Goal: Obtain resource: Download file/media

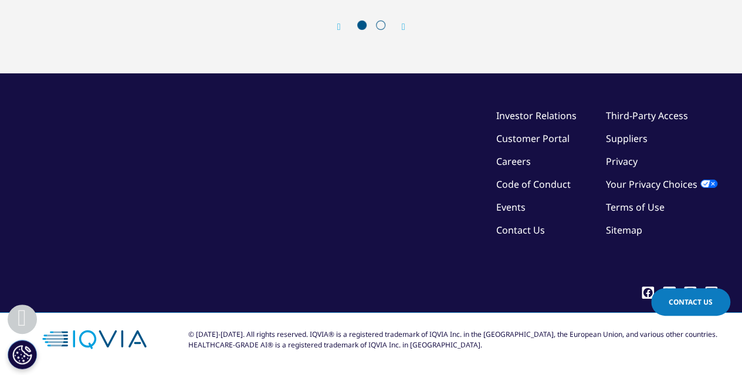
scroll to position [4953, 0]
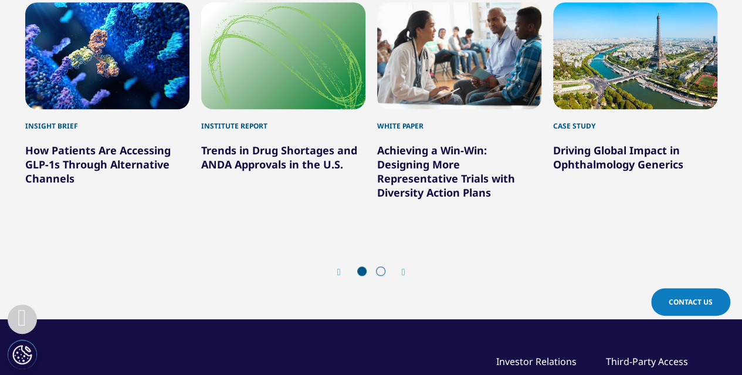
click at [383, 274] on div at bounding box center [371, 272] width 38 height 12
click at [405, 272] on icon "Next slide" at bounding box center [404, 271] width 4 height 9
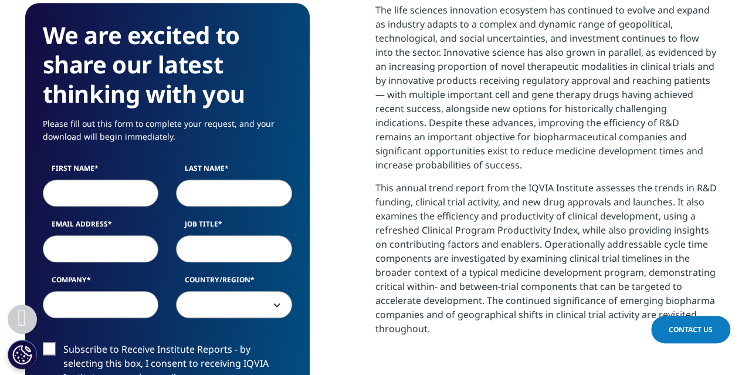
scroll to position [511, 0]
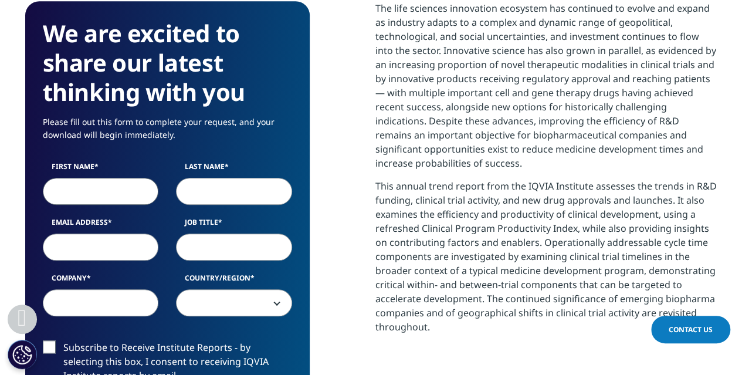
click at [100, 196] on input "First Name" at bounding box center [101, 191] width 116 height 27
type input "Apthi"
type input "Harish"
type input "[EMAIL_ADDRESS][DOMAIN_NAME]"
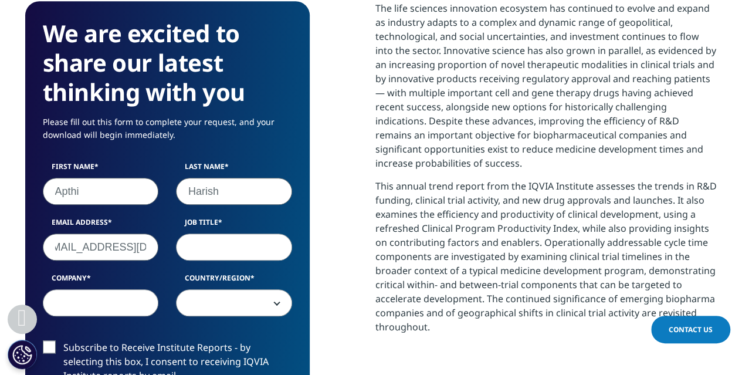
scroll to position [0, 0]
type input "Associate"
type input "[PERSON_NAME]"
click at [205, 307] on span at bounding box center [234, 303] width 115 height 27
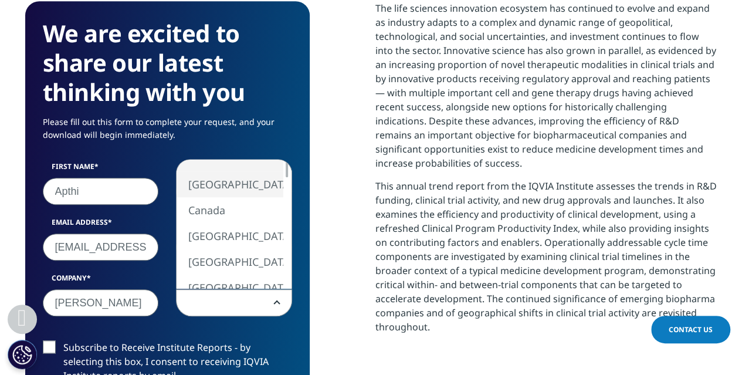
select select "[GEOGRAPHIC_DATA]"
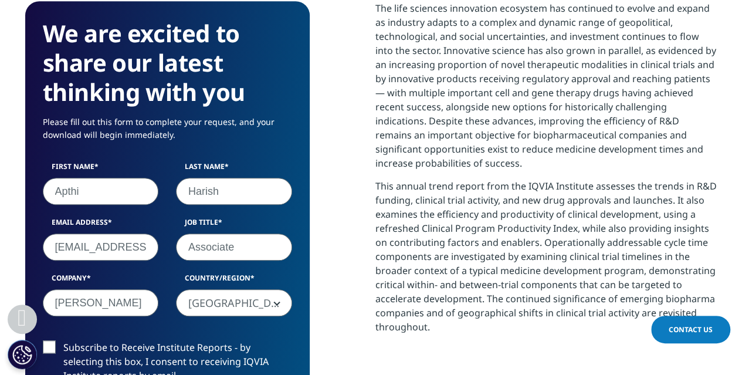
click at [55, 345] on label "Subscribe to Receive Institute Reports - by selecting this box, I consent to re…" at bounding box center [167, 364] width 249 height 49
click at [63, 340] on input "Subscribe to Receive Institute Reports - by selecting this box, I consent to re…" at bounding box center [63, 340] width 0 height 0
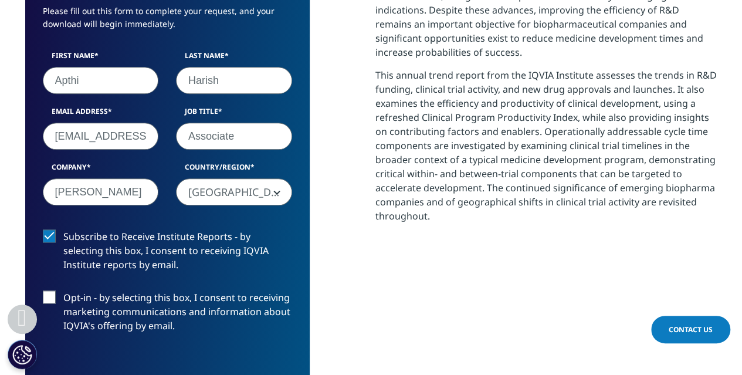
scroll to position [627, 0]
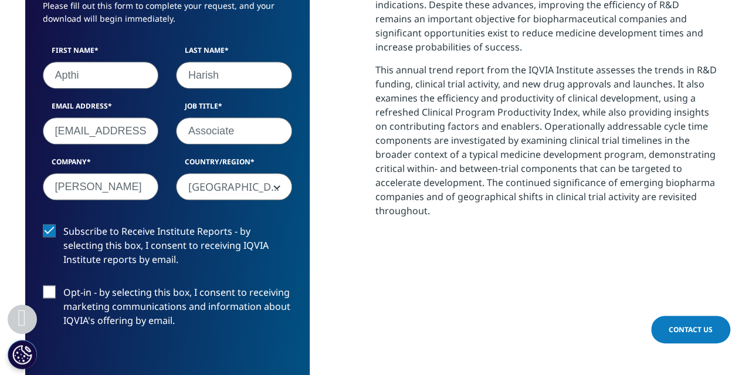
click at [50, 229] on label "Subscribe to Receive Institute Reports - by selecting this box, I consent to re…" at bounding box center [167, 248] width 249 height 49
click at [63, 224] on input "Subscribe to Receive Institute Reports - by selecting this box, I consent to re…" at bounding box center [63, 224] width 0 height 0
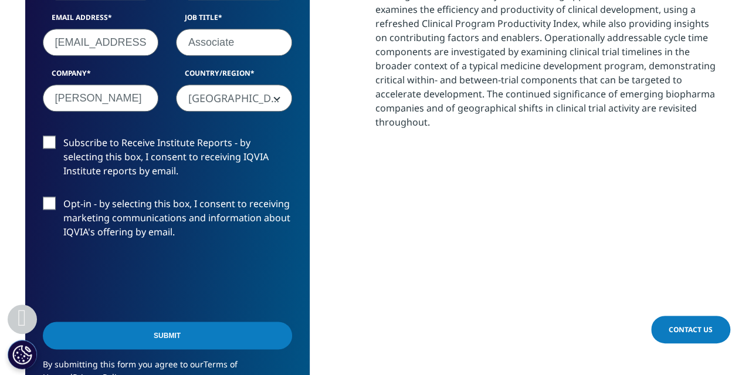
scroll to position [721, 0]
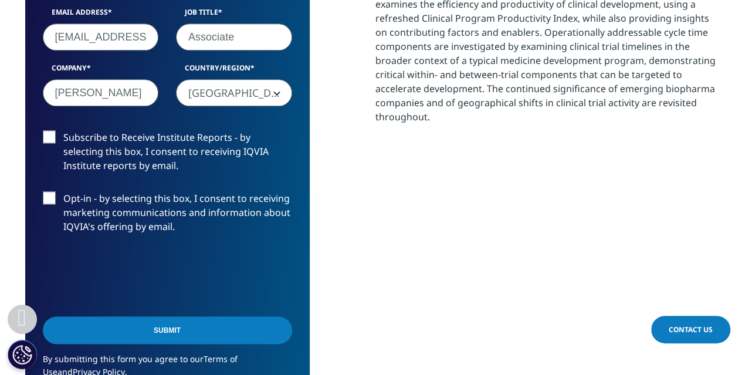
click at [55, 203] on label "Opt-in - by selecting this box, I consent to receiving marketing communications…" at bounding box center [167, 215] width 249 height 49
click at [63, 191] on input "Opt-in - by selecting this box, I consent to receiving marketing communications…" at bounding box center [63, 191] width 0 height 0
click at [55, 203] on label "Opt-in - by selecting this box, I consent to receiving marketing communications…" at bounding box center [167, 215] width 249 height 49
click at [63, 191] on input "Opt-in - by selecting this box, I consent to receiving marketing communications…" at bounding box center [63, 191] width 0 height 0
click at [144, 338] on input "Submit" at bounding box center [167, 330] width 249 height 28
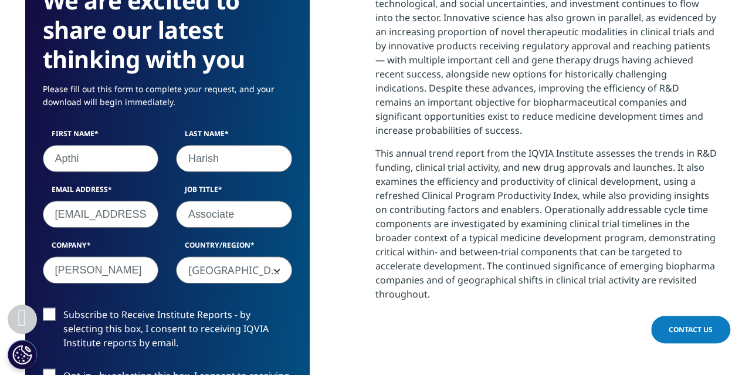
scroll to position [544, 0]
click at [144, 338] on label "Subscribe to Receive Institute Reports - by selecting this box, I consent to re…" at bounding box center [167, 331] width 249 height 49
click at [63, 307] on input "Subscribe to Receive Institute Reports - by selecting this box, I consent to re…" at bounding box center [63, 307] width 0 height 0
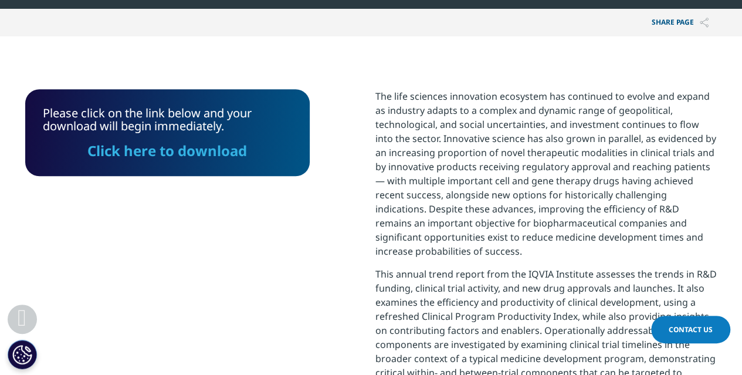
scroll to position [422, 0]
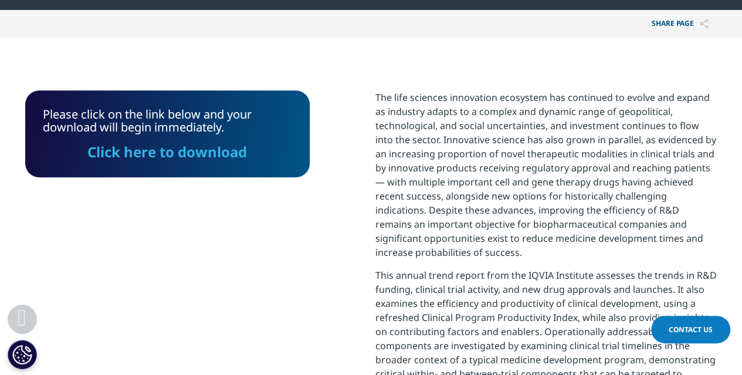
click at [215, 155] on link "Click here to download" at bounding box center [167, 151] width 160 height 19
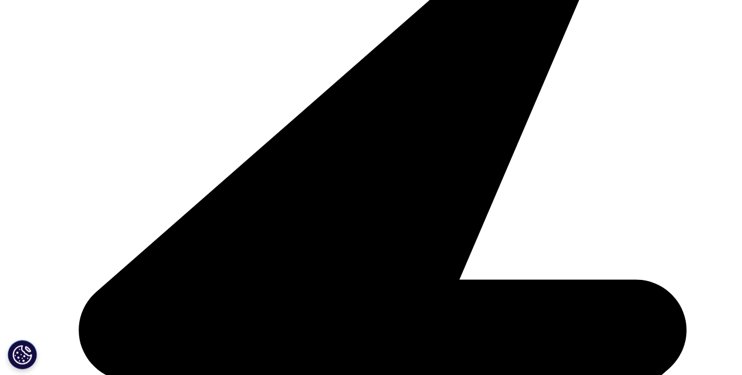
scroll to position [1563, 0]
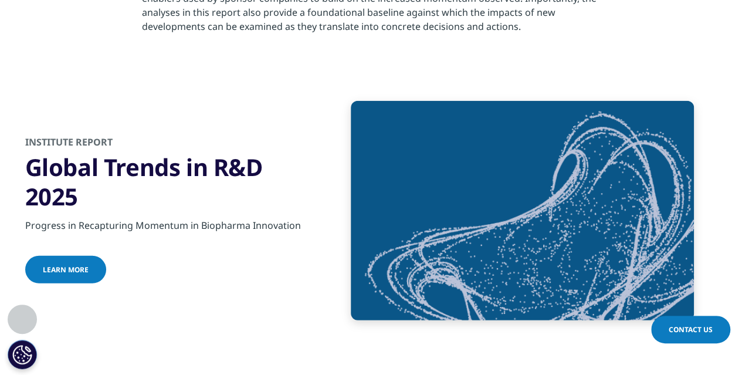
click at [152, 227] on div "Progress in Recapturing Momentum in Biopharma Innovation" at bounding box center [167, 221] width 284 height 21
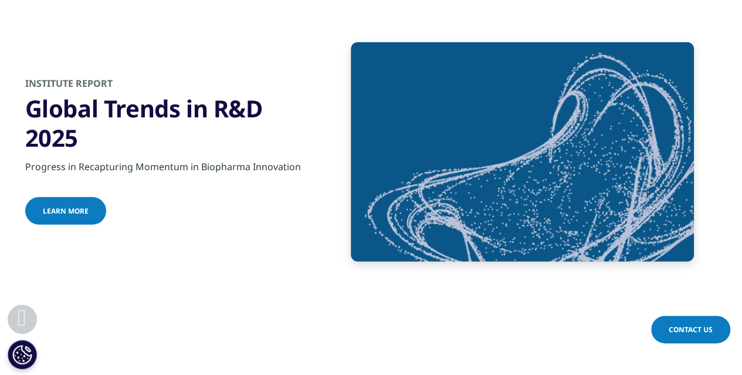
scroll to position [1623, 0]
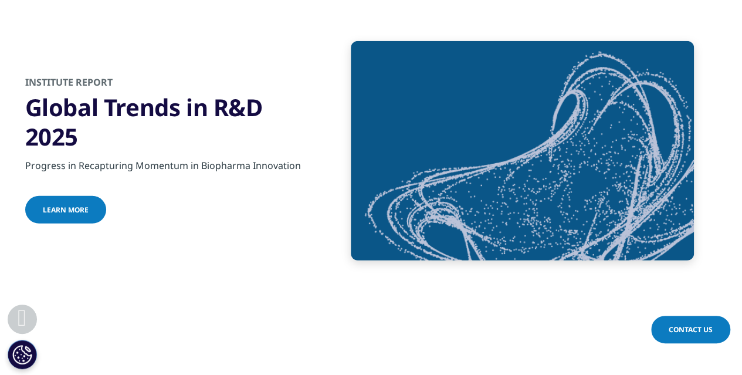
click at [52, 206] on span "Learn more" at bounding box center [66, 210] width 46 height 10
